Goal: Task Accomplishment & Management: Manage account settings

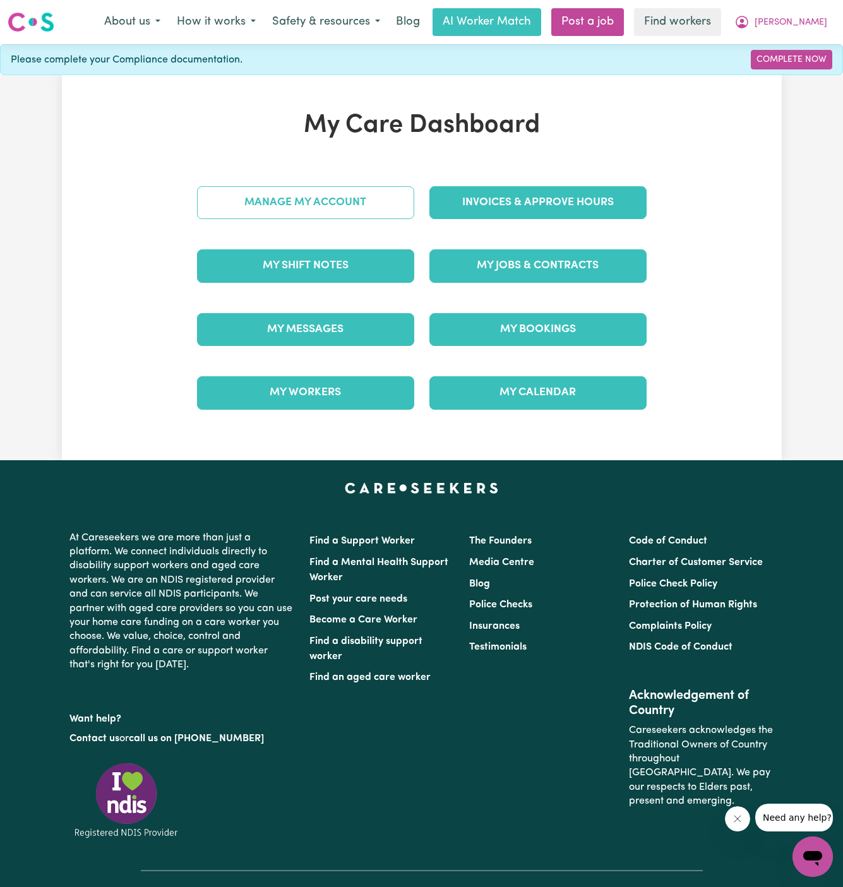
click at [333, 190] on link "Manage My Account" at bounding box center [305, 202] width 217 height 33
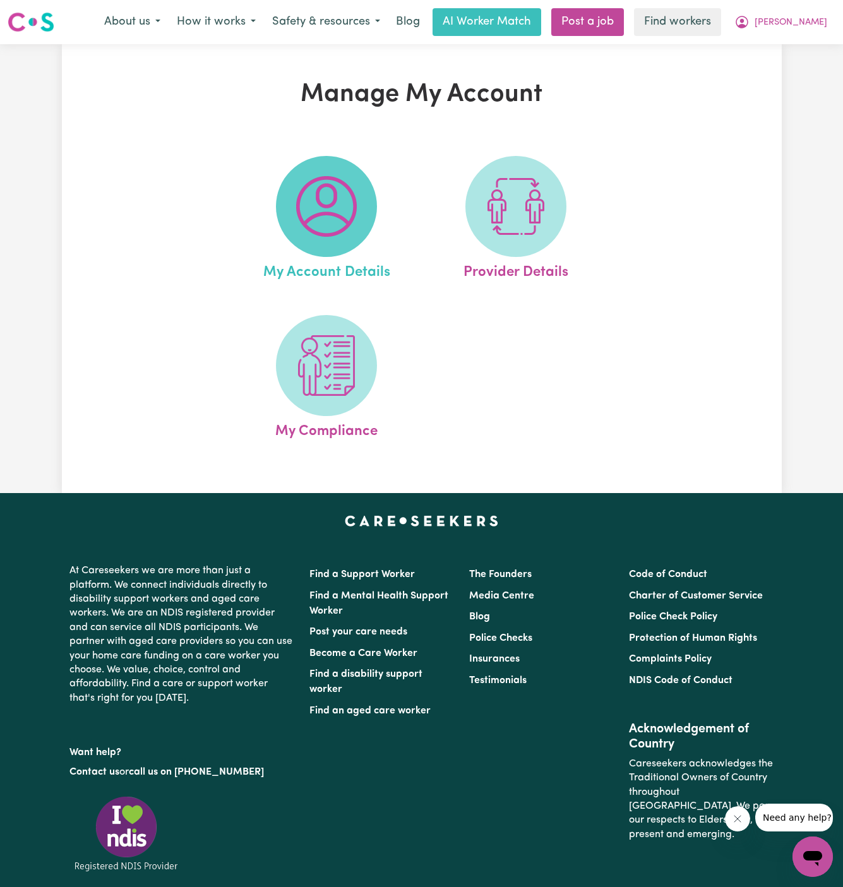
click at [295, 190] on span at bounding box center [326, 206] width 101 height 101
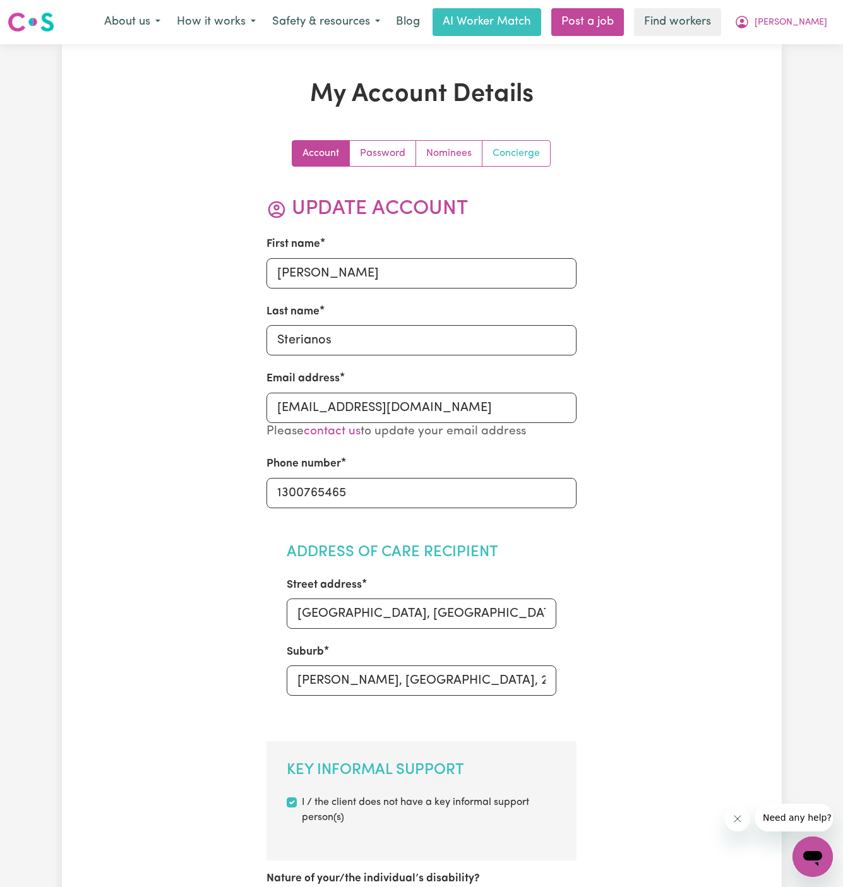
click at [509, 157] on link "Concierge" at bounding box center [516, 153] width 68 height 25
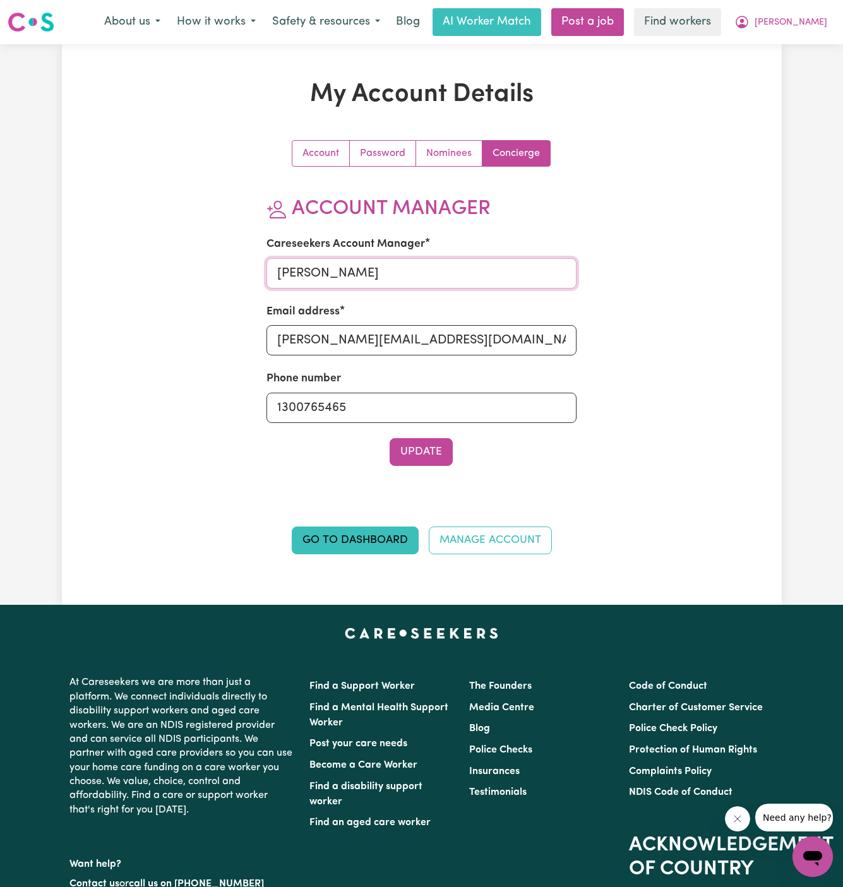
click at [387, 276] on input "[PERSON_NAME]" at bounding box center [421, 273] width 310 height 30
type input "[PERSON_NAME]"
click at [409, 328] on input "[PERSON_NAME][EMAIL_ADDRESS][DOMAIN_NAME]" at bounding box center [421, 340] width 310 height 30
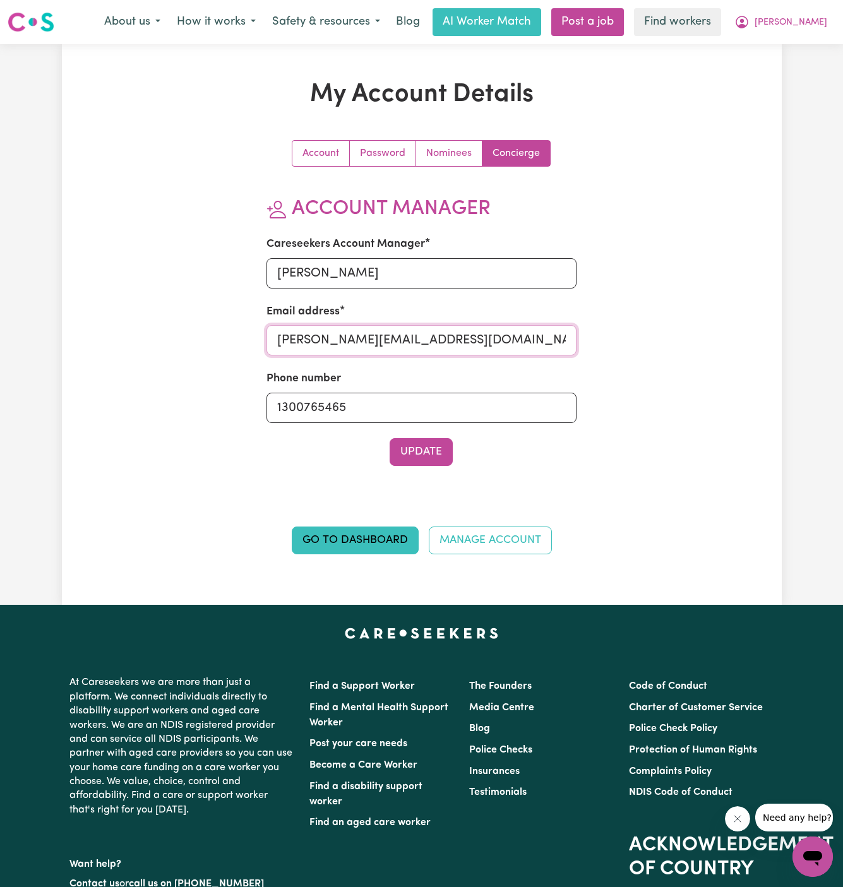
click at [409, 328] on input "[PERSON_NAME][EMAIL_ADDRESS][DOMAIN_NAME]" at bounding box center [421, 340] width 310 height 30
type input "[PERSON_NAME][EMAIL_ADDRESS][DOMAIN_NAME]"
click at [429, 442] on button "Update" at bounding box center [420, 452] width 63 height 28
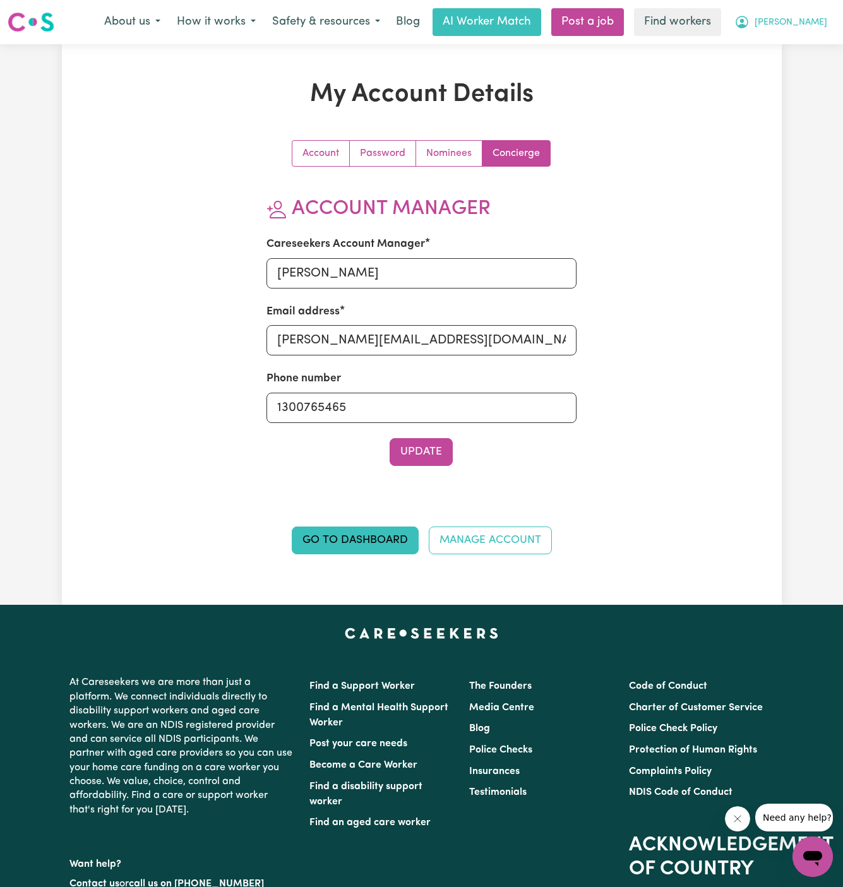
click at [811, 28] on span "[PERSON_NAME]" at bounding box center [790, 23] width 73 height 14
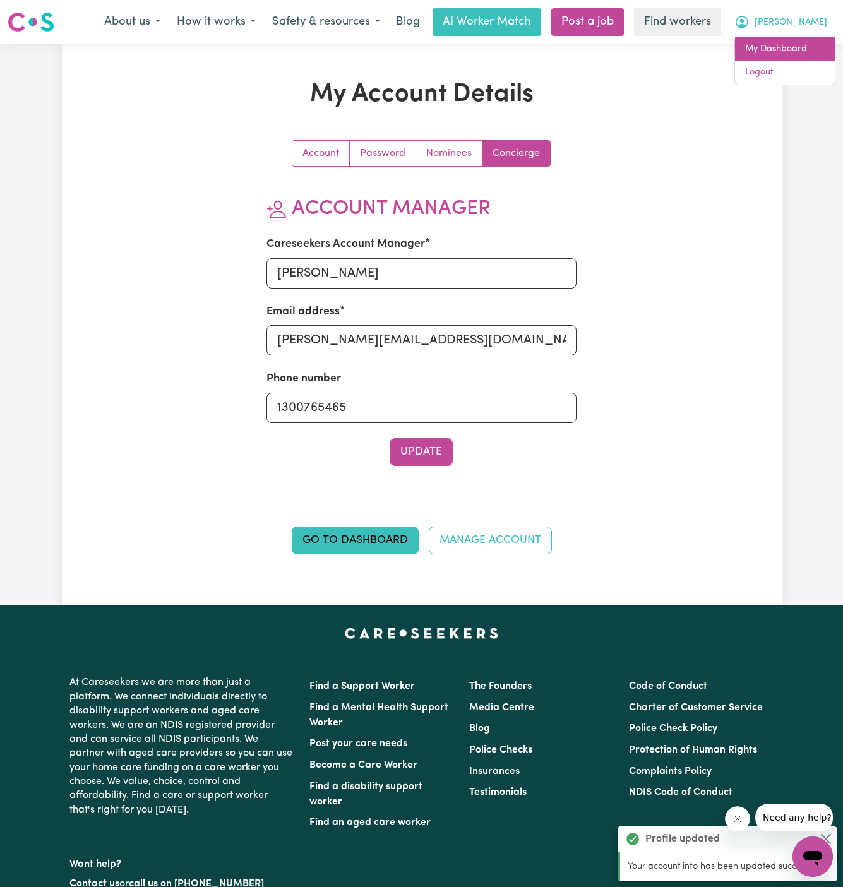
click at [812, 41] on link "My Dashboard" at bounding box center [785, 49] width 100 height 24
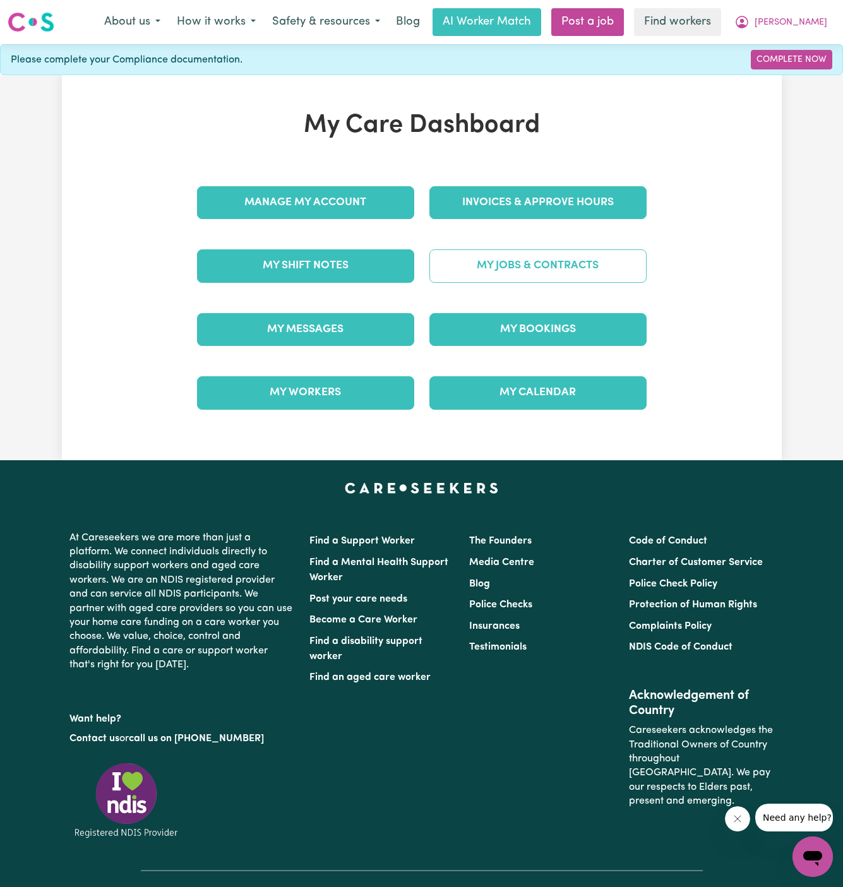
click at [539, 259] on link "My Jobs & Contracts" at bounding box center [537, 265] width 217 height 33
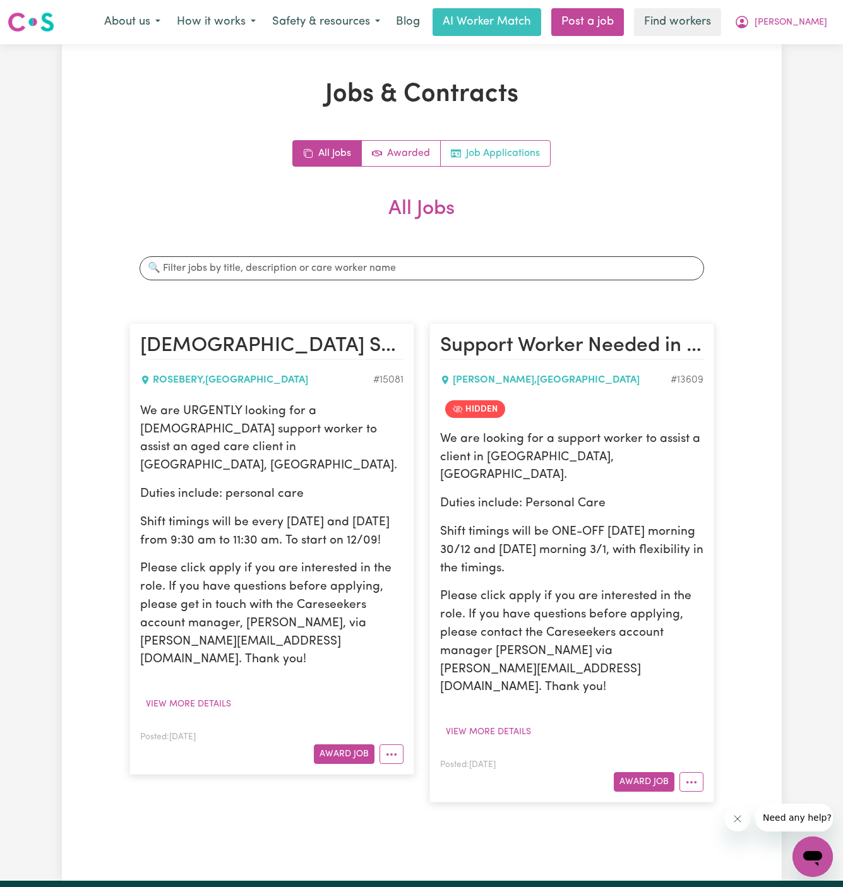
click at [498, 145] on link "Job Applications" at bounding box center [495, 153] width 109 height 25
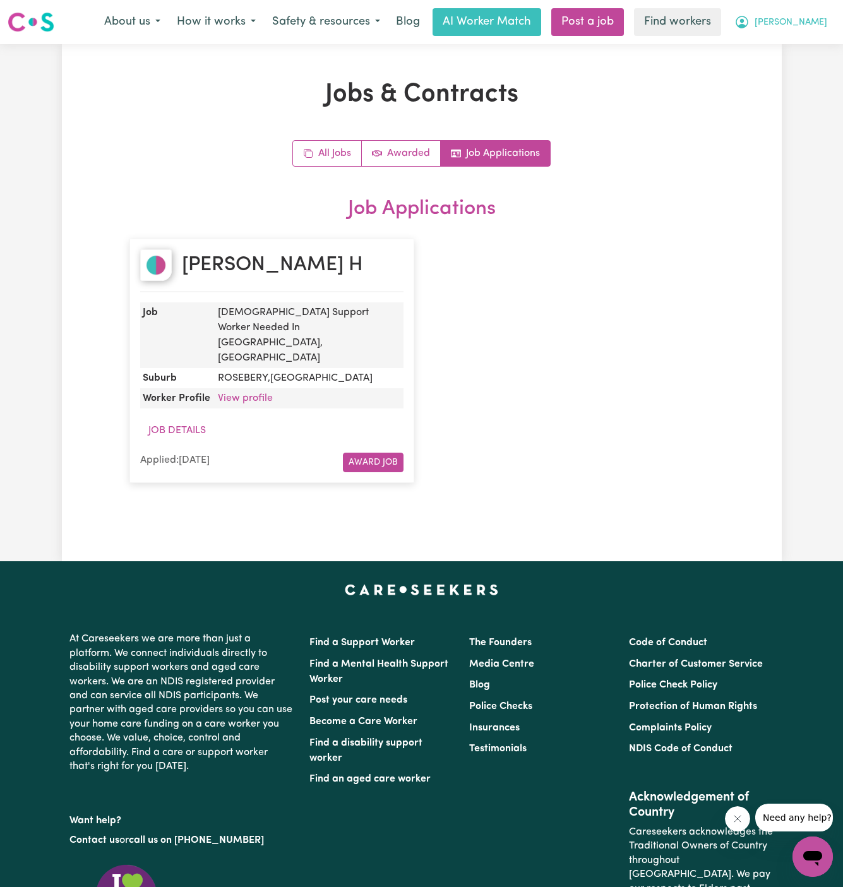
click at [813, 25] on span "[PERSON_NAME]" at bounding box center [790, 23] width 73 height 14
click at [813, 38] on link "My Dashboard" at bounding box center [785, 49] width 100 height 24
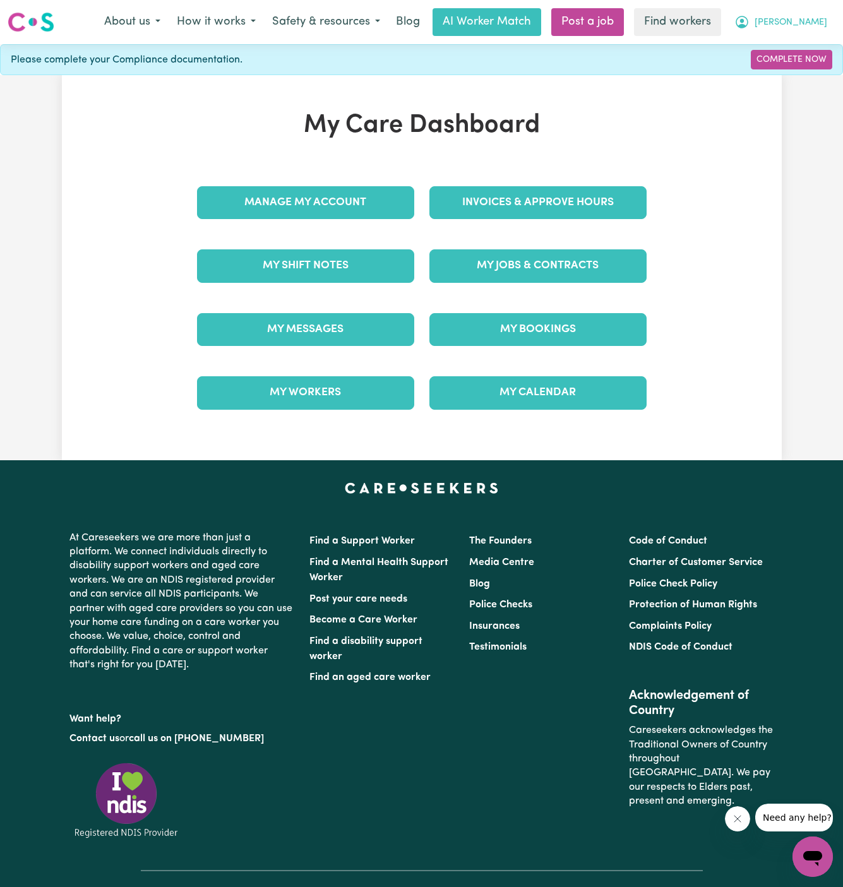
click at [814, 24] on span "[PERSON_NAME]" at bounding box center [790, 23] width 73 height 14
click at [813, 73] on link "Logout" at bounding box center [785, 73] width 100 height 24
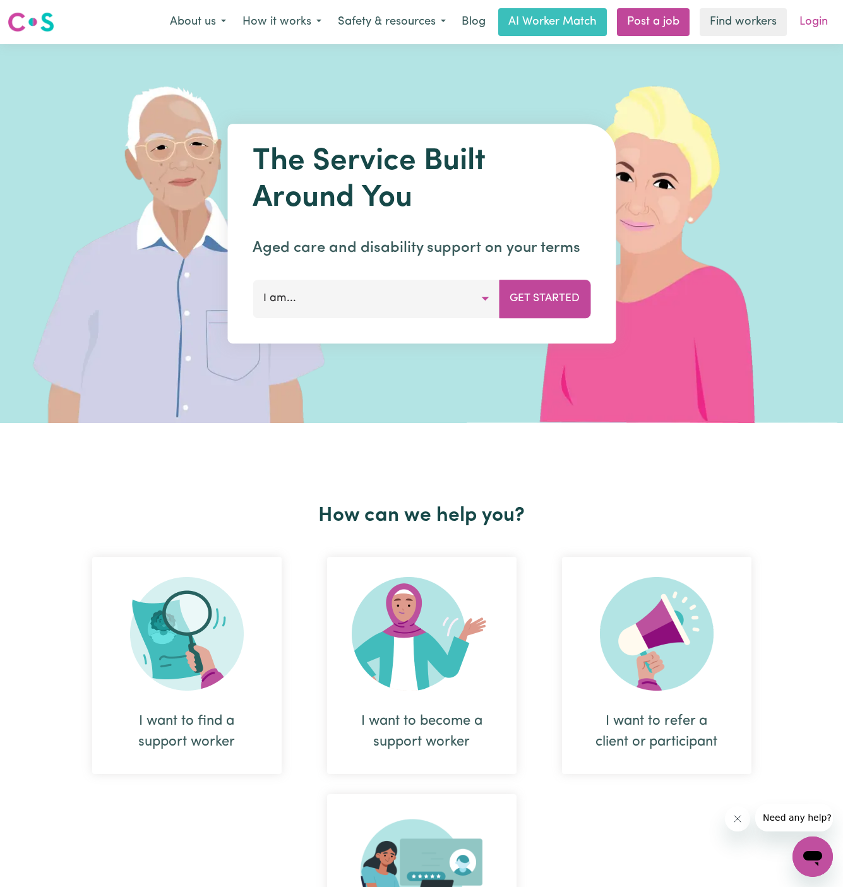
click at [824, 21] on link "Login" at bounding box center [814, 22] width 44 height 28
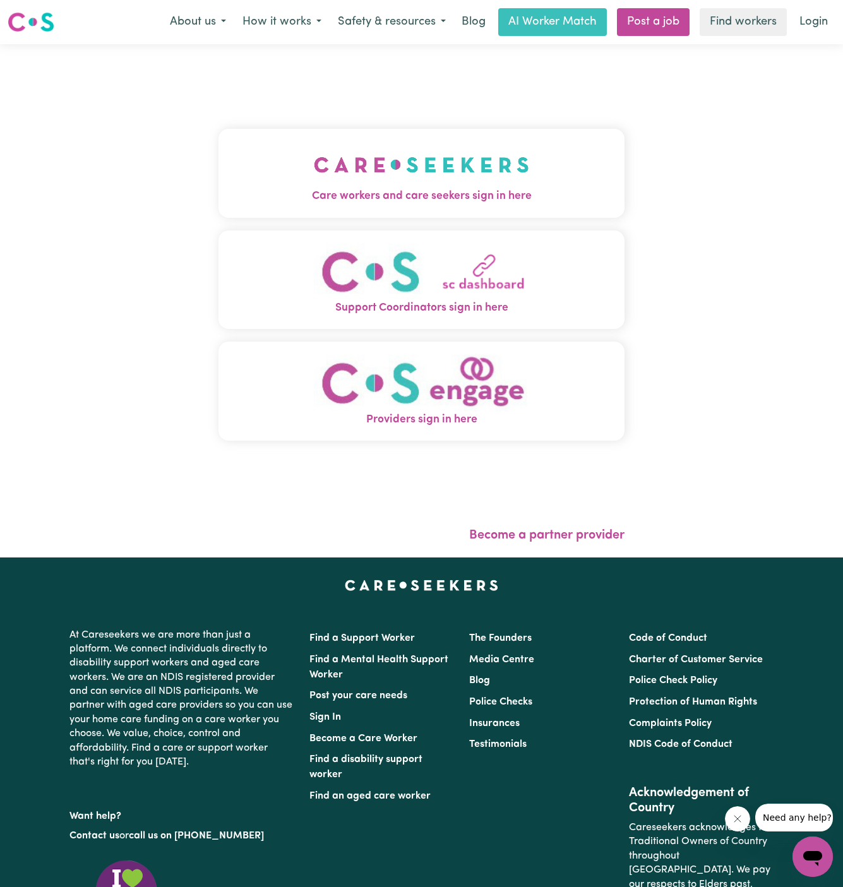
click at [317, 178] on img "Care workers and care seekers sign in here" at bounding box center [421, 164] width 215 height 47
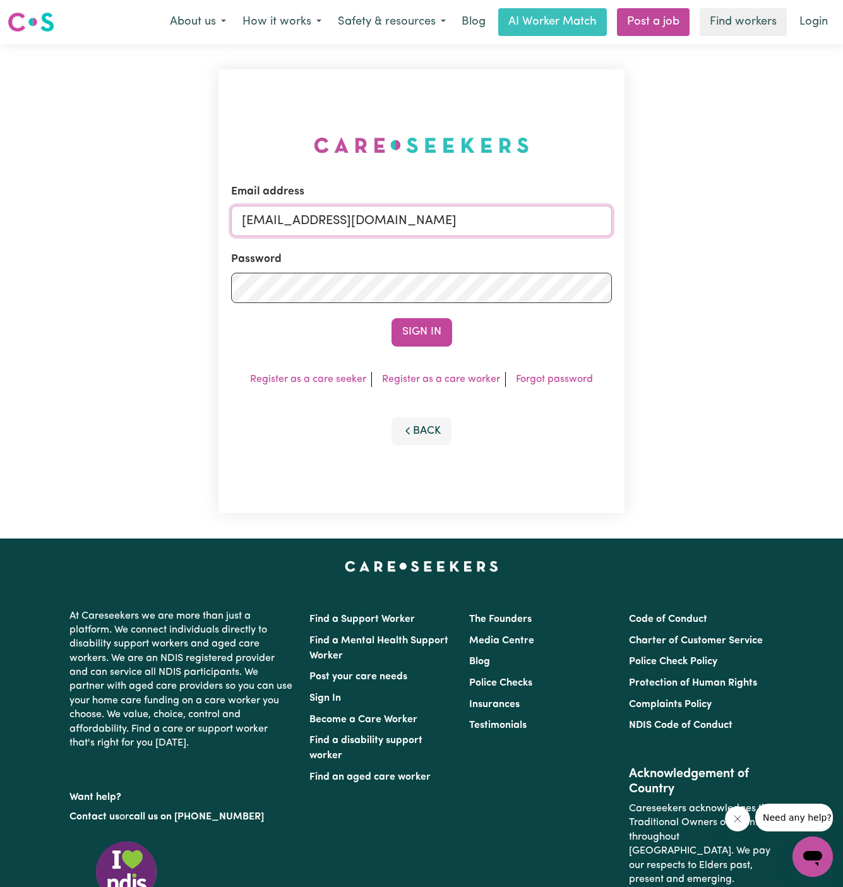
drag, startPoint x: 305, startPoint y: 220, endPoint x: 775, endPoint y: 240, distance: 470.1
click at [775, 240] on div "Email address [EMAIL_ADDRESS][DOMAIN_NAME] Password Sign In Register as a care …" at bounding box center [421, 291] width 843 height 494
click at [309, 218] on input "superuser~[PERSON_NAME]" at bounding box center [421, 221] width 381 height 30
click at [395, 218] on input "superuser~[PERSON_NAME]" at bounding box center [421, 221] width 381 height 30
paste input ": [EMAIL_ADDRESS][DOMAIN_NAME]"
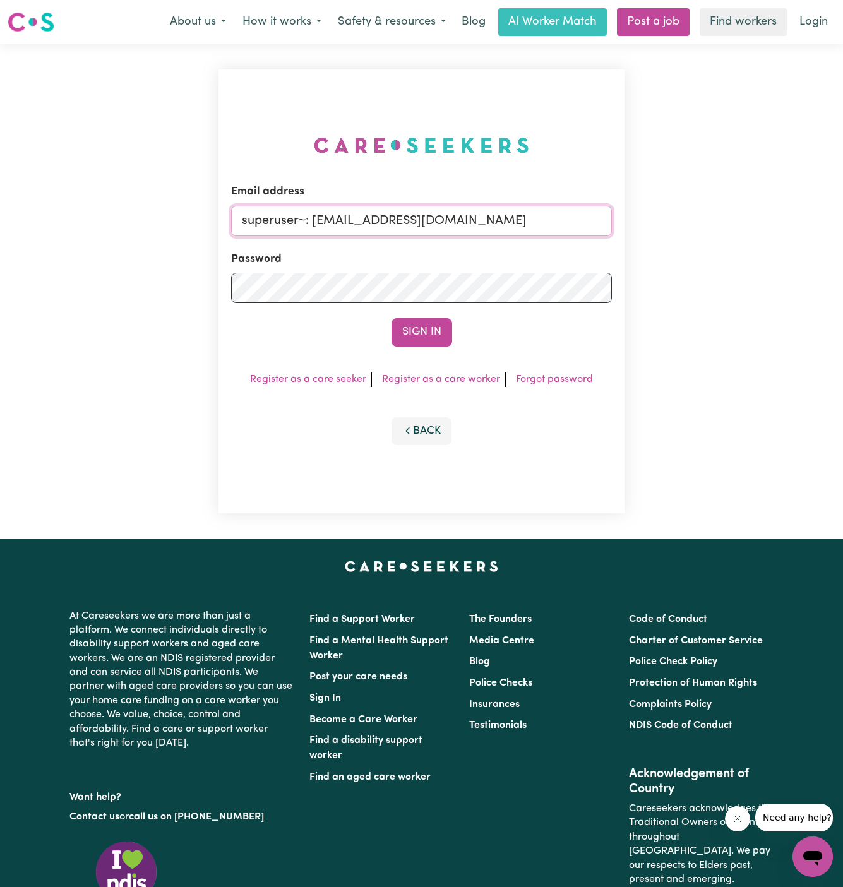
click at [314, 218] on input "superuser~: [EMAIL_ADDRESS][DOMAIN_NAME]" at bounding box center [421, 221] width 381 height 30
type input "[EMAIL_ADDRESS][DOMAIN_NAME]"
click at [391, 318] on button "Sign In" at bounding box center [421, 332] width 61 height 28
